Goal: Entertainment & Leisure: Consume media (video, audio)

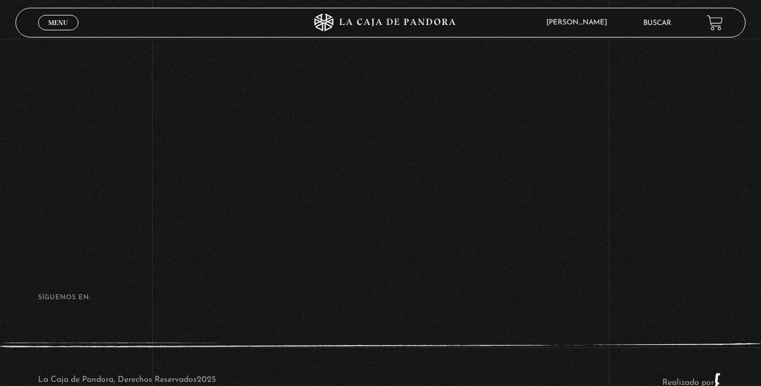
scroll to position [159, 0]
click at [594, 197] on div "Volver Setiembre 4 - 830pm CR Maria Gabriela de Faria" at bounding box center [380, 66] width 761 height 372
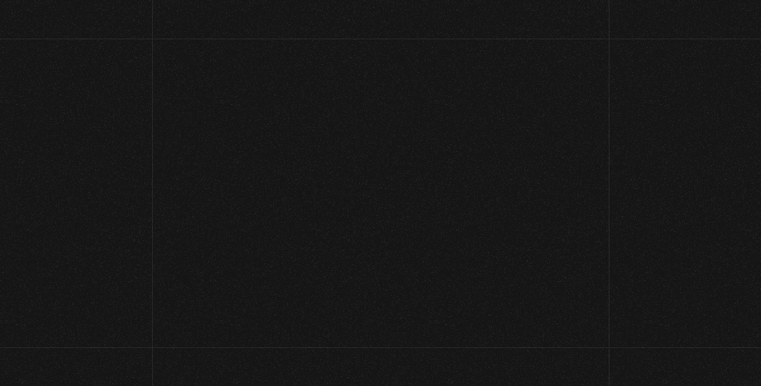
scroll to position [144, 0]
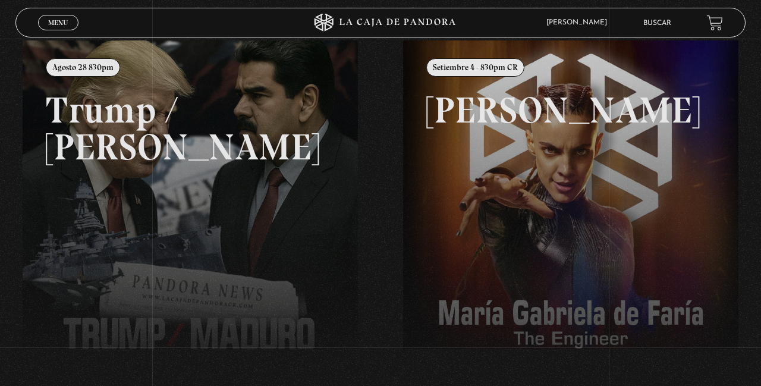
click at [250, 269] on link at bounding box center [403, 233] width 761 height 386
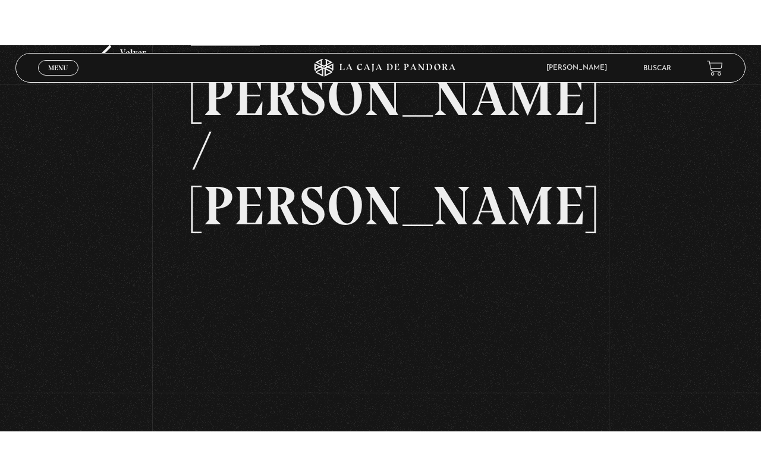
scroll to position [80, 0]
